Goal: Navigation & Orientation: Find specific page/section

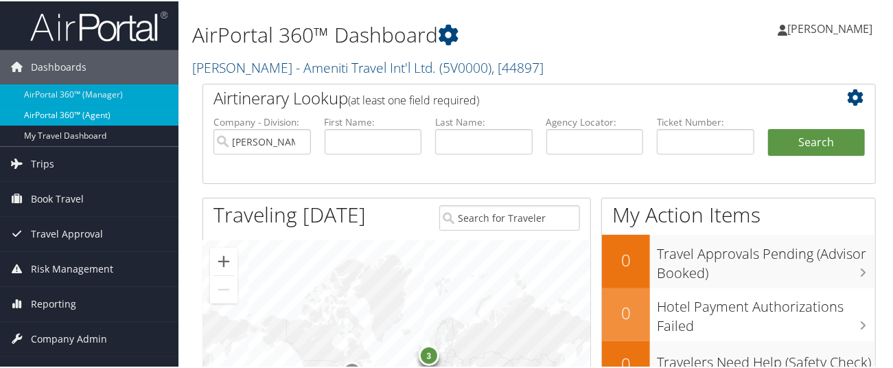
click at [67, 107] on link "AirPortal 360™ (Agent)" at bounding box center [89, 114] width 179 height 21
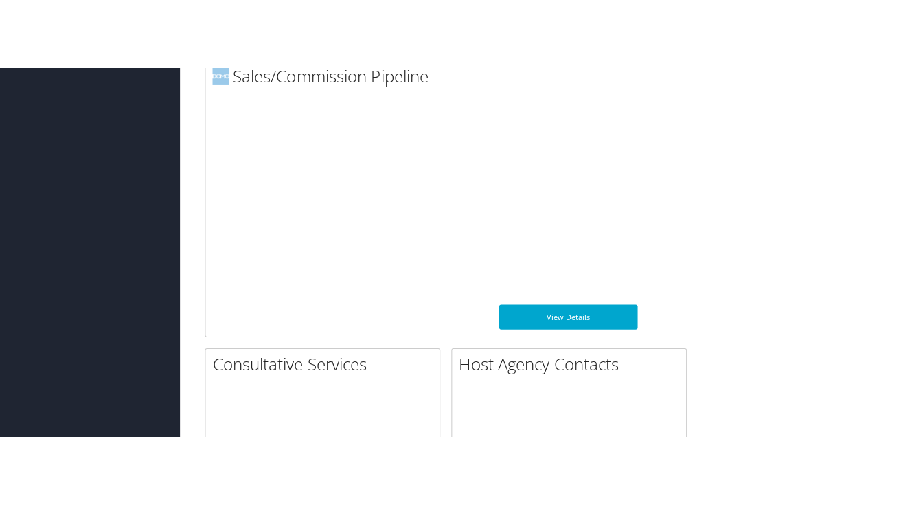
scroll to position [824, 0]
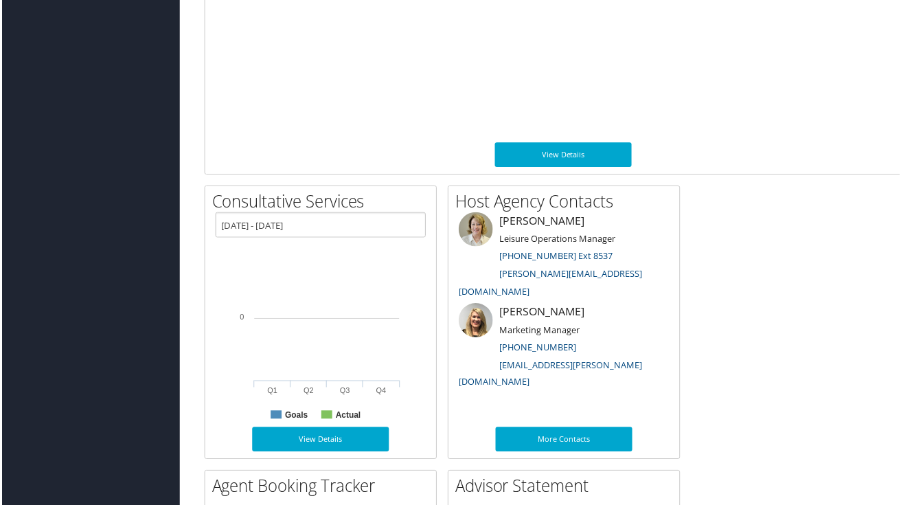
click at [891, 361] on div "AirPortal 360™ Dashboard Vince Ayarza - Ameniti Travel Int'l Ltd. ( 5V0000 ) , …" at bounding box center [543, 109] width 729 height 1867
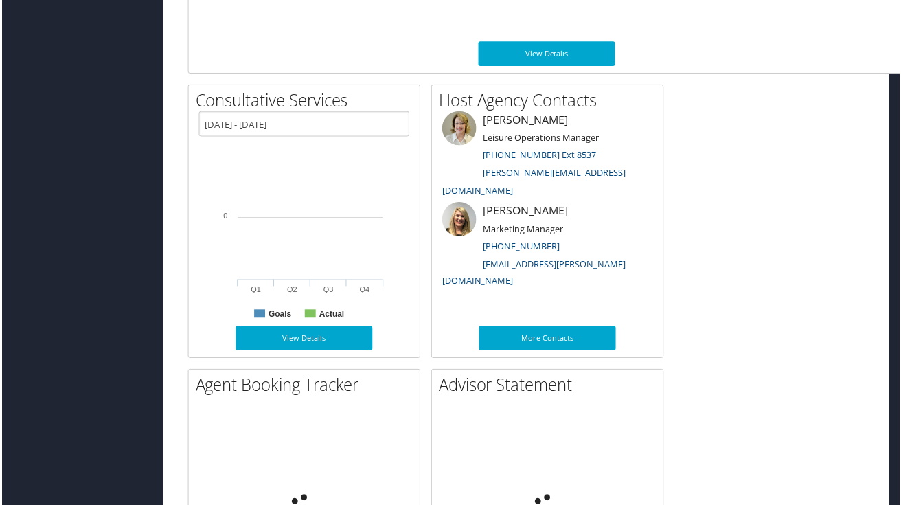
scroll to position [742, 18]
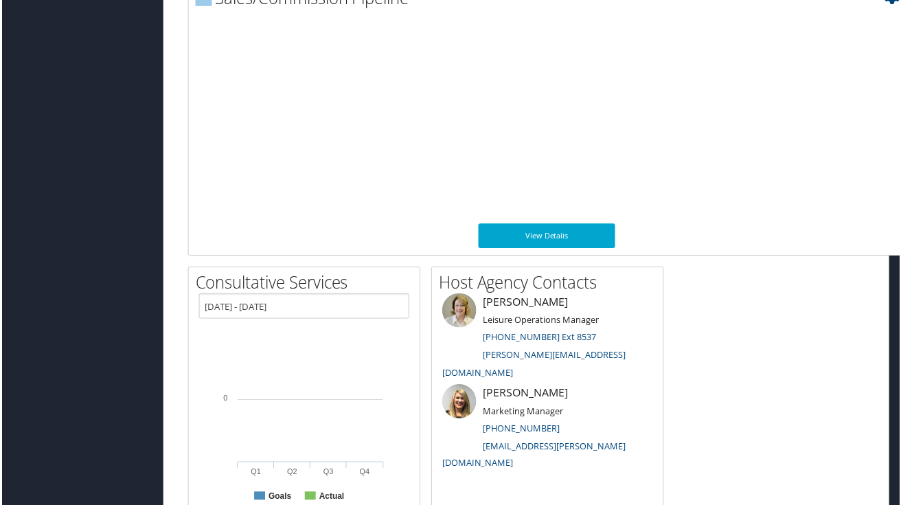
click at [757, 80] on link "Large" at bounding box center [812, 68] width 181 height 23
click at [551, 249] on link "View Details" at bounding box center [547, 237] width 137 height 25
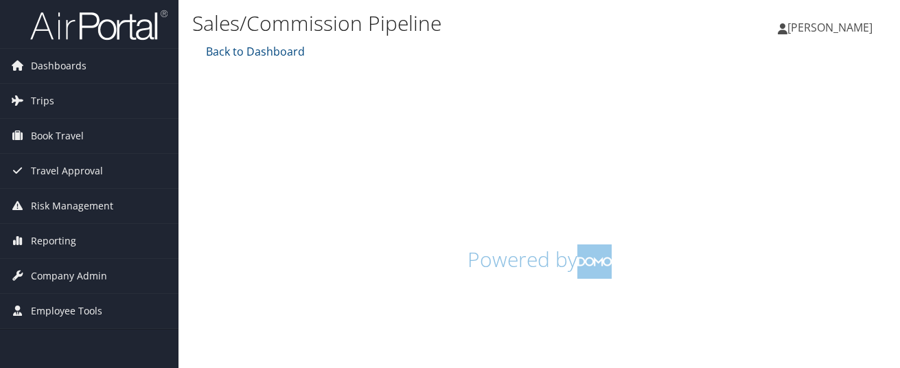
click at [665, 60] on div "Back to Dashboard" at bounding box center [539, 51] width 694 height 16
